Goal: Navigation & Orientation: Understand site structure

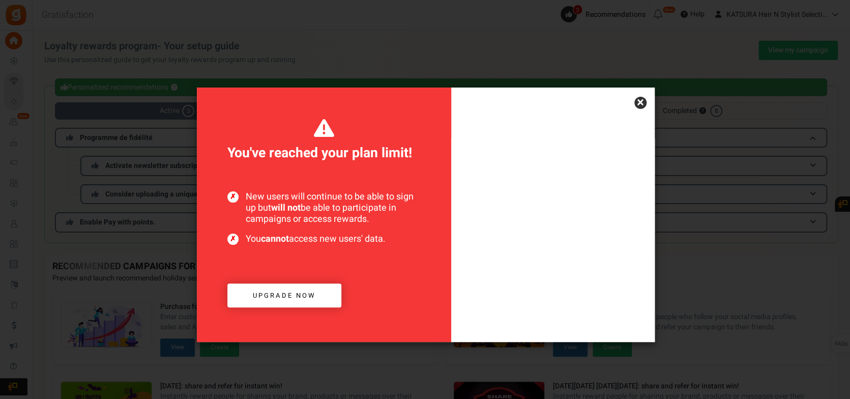
click at [639, 101] on link "×" at bounding box center [640, 103] width 12 height 12
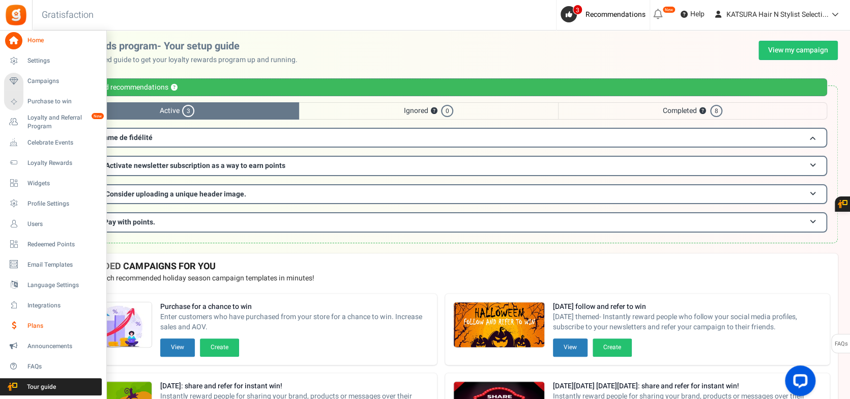
click at [30, 318] on link "Plans" at bounding box center [53, 325] width 98 height 17
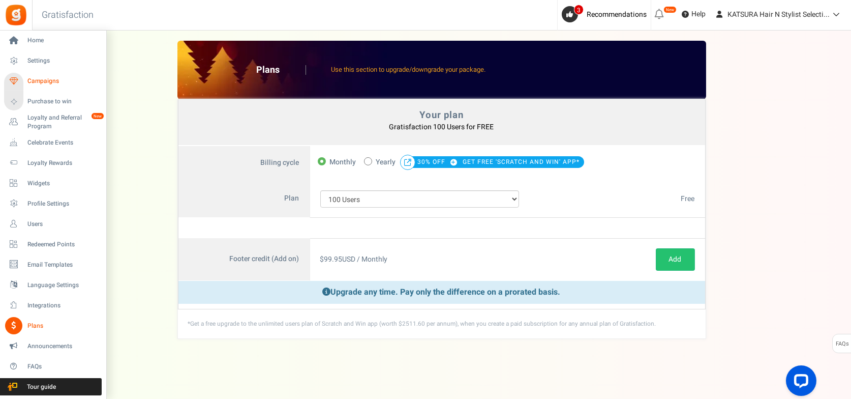
click at [57, 77] on span "Campaigns" at bounding box center [62, 81] width 71 height 9
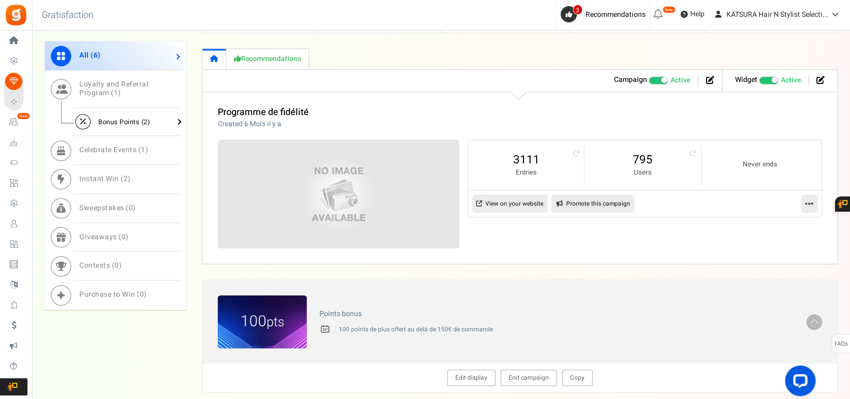
scroll to position [542, 0]
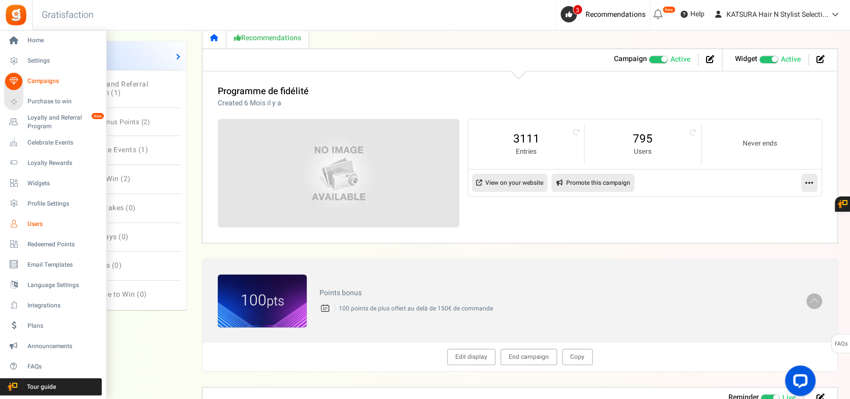
click at [47, 218] on link "Users" at bounding box center [53, 223] width 98 height 17
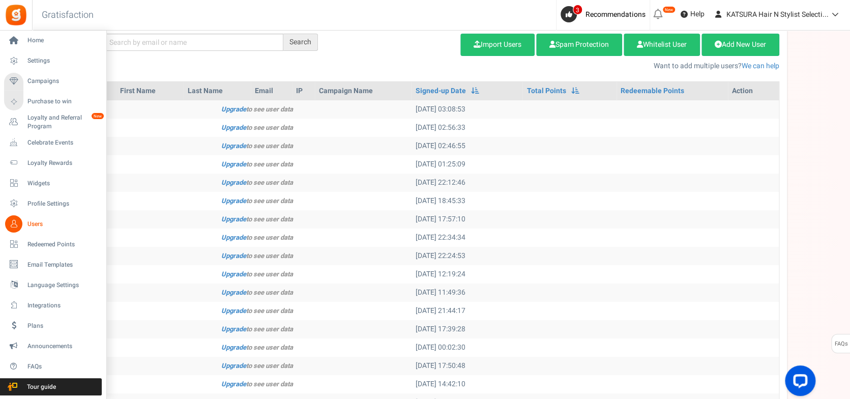
scroll to position [135, 0]
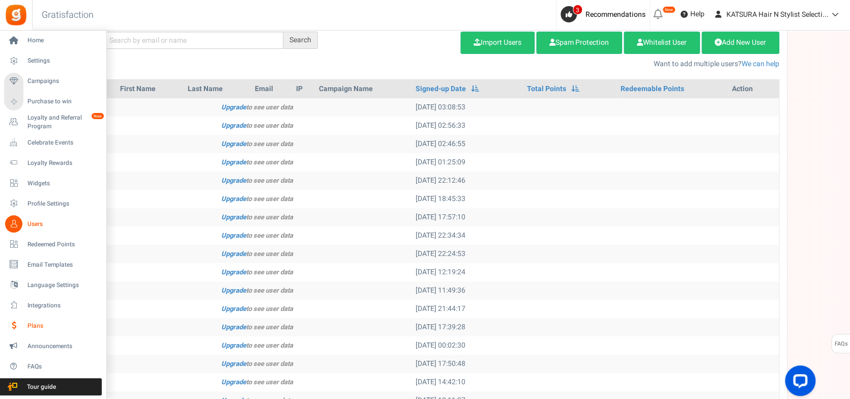
click at [39, 331] on link "Plans" at bounding box center [53, 325] width 98 height 17
